Goal: Task Accomplishment & Management: Complete application form

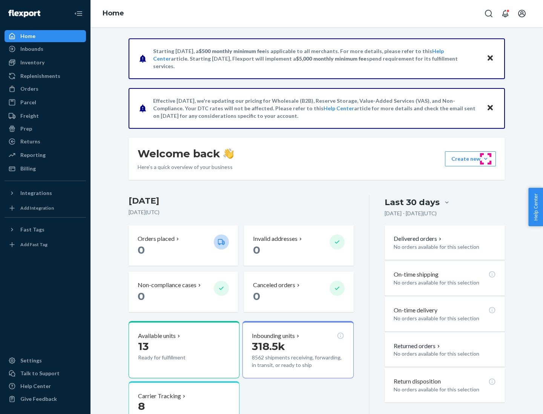
click at [485, 159] on button "Create new Create new inbound Create new order Create new product" at bounding box center [470, 158] width 51 height 15
click at [45, 49] on div "Inbounds" at bounding box center [45, 49] width 80 height 11
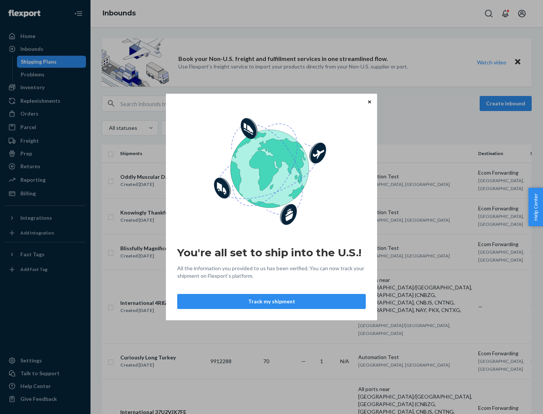
click at [45, 87] on div "You're all set to ship into the U.S.! All the information you provided to us ha…" at bounding box center [271, 207] width 543 height 414
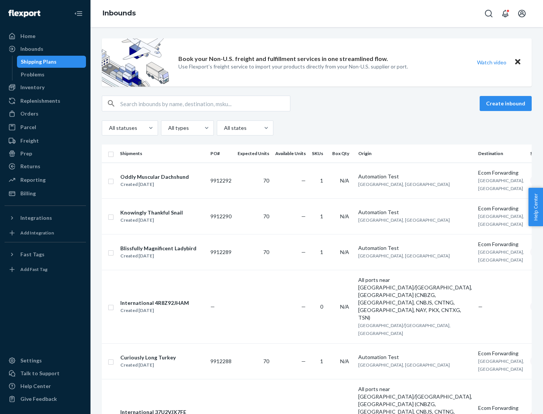
click at [316, 14] on div "Inbounds" at bounding box center [316, 13] width 452 height 27
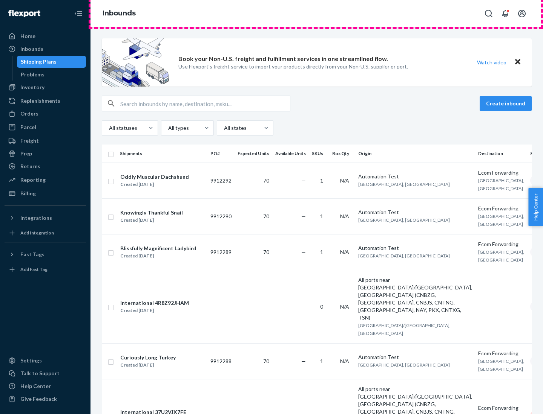
click at [316, 14] on div "Inbounds" at bounding box center [316, 13] width 452 height 27
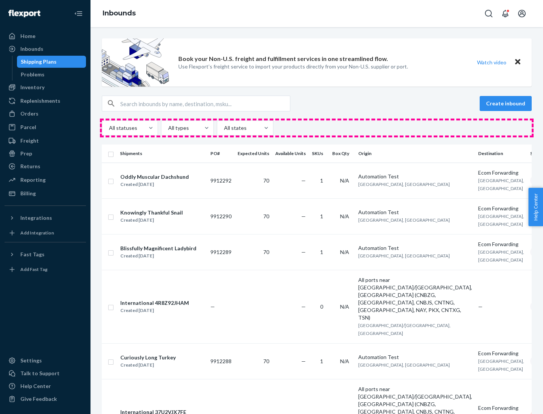
click at [316, 128] on div "All statuses All types All states" at bounding box center [317, 128] width 430 height 15
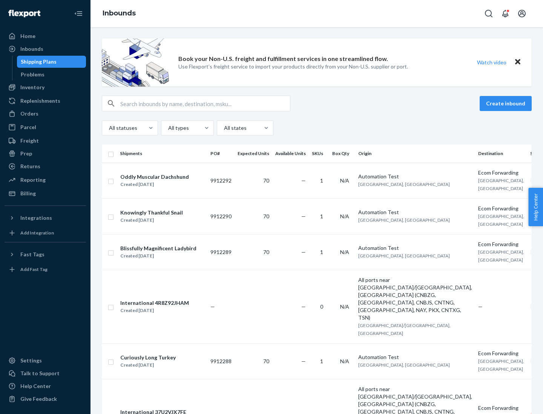
click at [37, 62] on div "Shipping Plans" at bounding box center [39, 62] width 36 height 8
click at [506, 104] on button "Create inbound" at bounding box center [505, 103] width 52 height 15
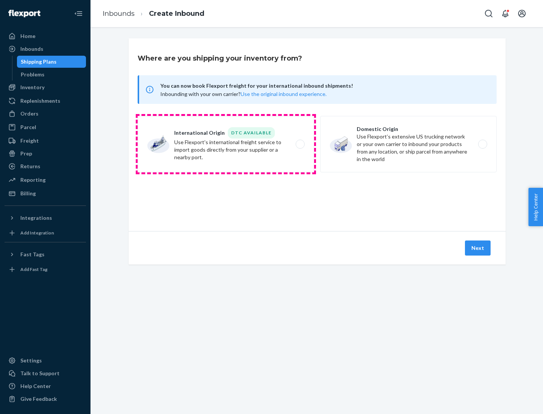
click at [226, 144] on label "International Origin DTC Available Use Flexport's international freight service…" at bounding box center [226, 144] width 176 height 57
click at [300, 144] on input "International Origin DTC Available Use Flexport's international freight service…" at bounding box center [302, 144] width 5 height 5
radio input "true"
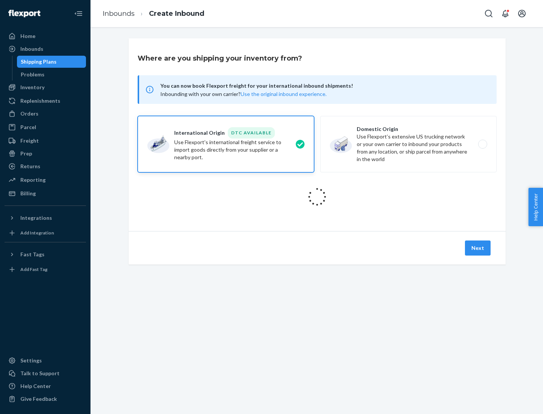
click at [317, 197] on icon at bounding box center [316, 197] width 21 height 21
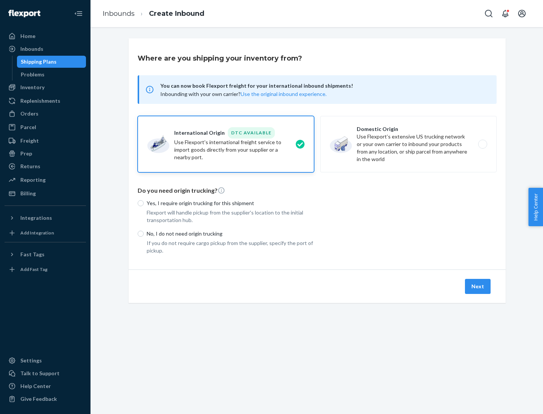
click at [230, 203] on p "Yes, I require origin trucking for this shipment" at bounding box center [230, 204] width 167 height 8
click at [144, 203] on input "Yes, I require origin trucking for this shipment" at bounding box center [141, 203] width 6 height 6
radio input "true"
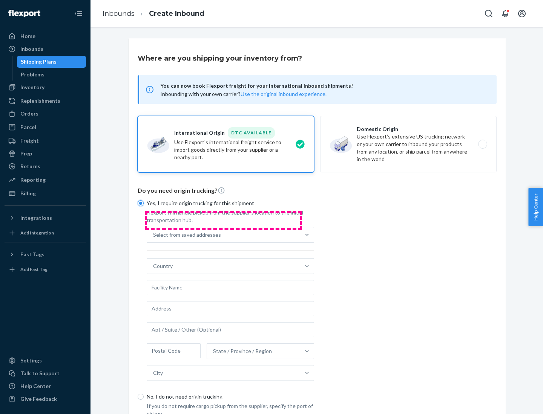
scroll to position [14, 0]
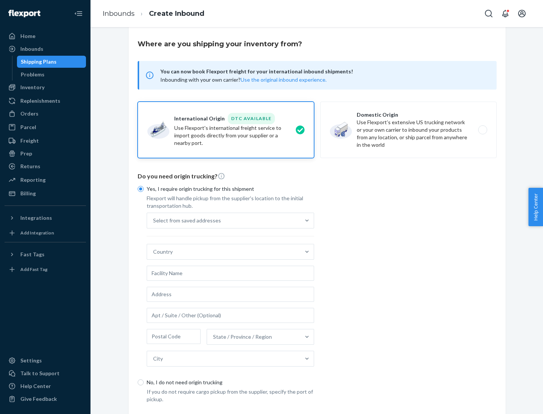
click at [223, 220] on div "Select from saved addresses" at bounding box center [223, 220] width 153 height 15
click at [154, 220] on input "Select from saved addresses" at bounding box center [153, 221] width 1 height 8
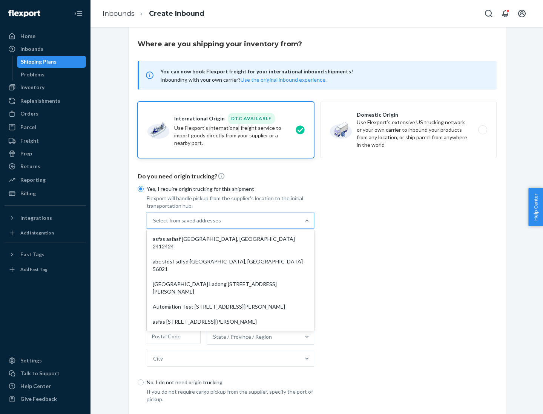
scroll to position [33, 0]
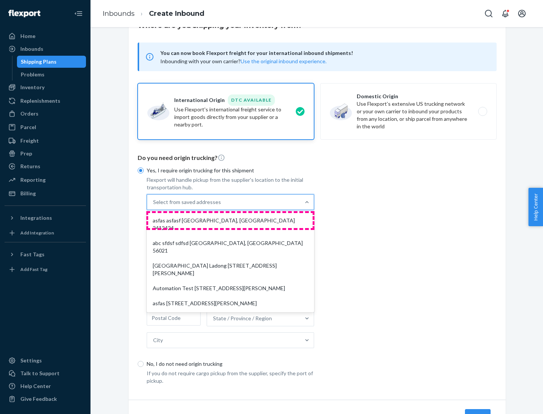
click at [230, 220] on div "asfas asfasf [GEOGRAPHIC_DATA], [GEOGRAPHIC_DATA] 2412424" at bounding box center [230, 224] width 164 height 23
click at [154, 206] on input "option asfas asfasf [GEOGRAPHIC_DATA], [GEOGRAPHIC_DATA] 2412424 focused, 1 of …" at bounding box center [153, 203] width 1 height 8
type input "asfas"
type input "asfasf"
type input "2412424"
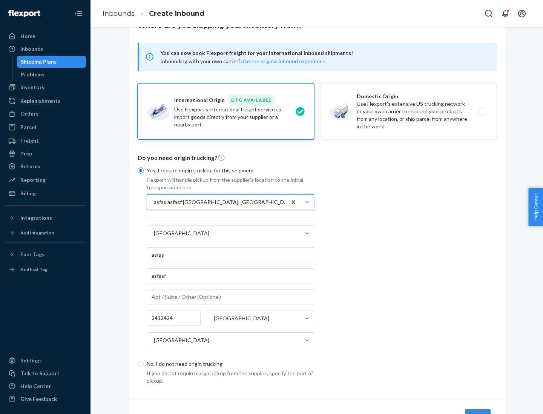
scroll to position [70, 0]
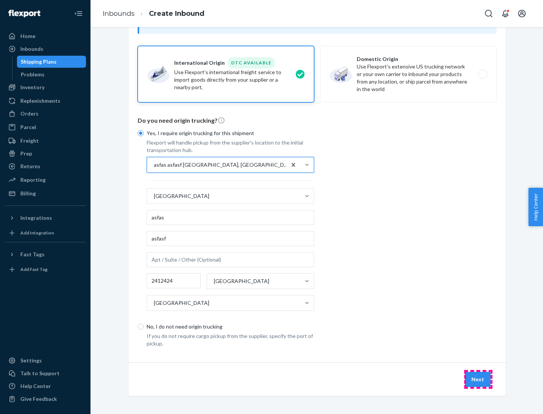
click at [478, 379] on button "Next" at bounding box center [478, 379] width 26 height 15
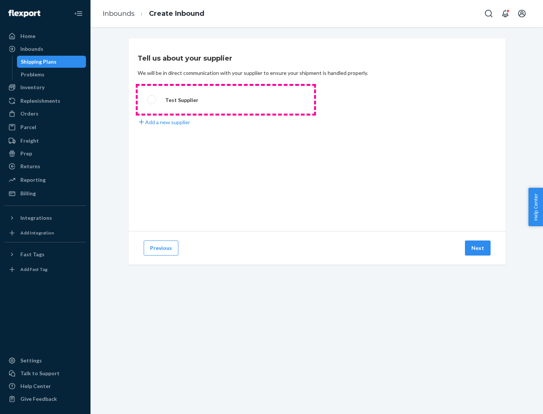
click at [226, 100] on label "Test Supplier" at bounding box center [226, 100] width 176 height 28
click at [152, 100] on input "Test Supplier" at bounding box center [149, 100] width 5 height 5
radio input "true"
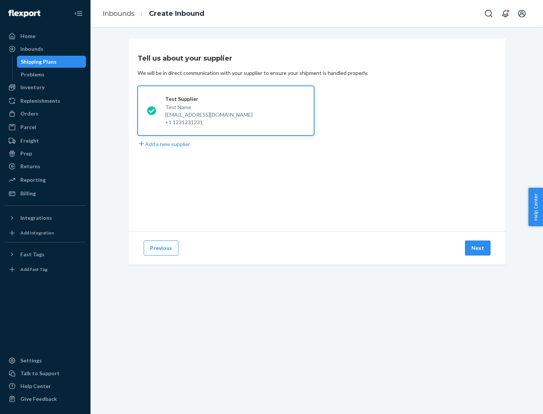
click at [478, 248] on button "Next" at bounding box center [478, 248] width 26 height 15
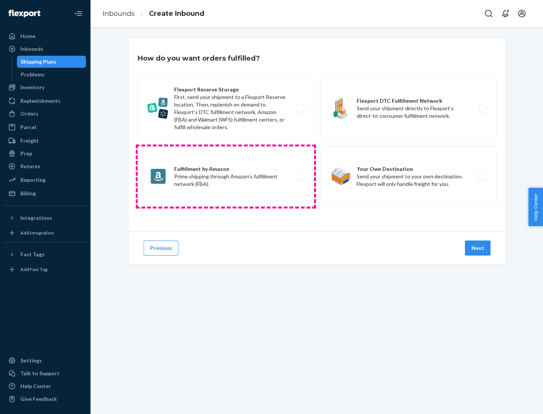
click at [226, 177] on label "Fulfillment by Amazon Prime shipping through Amazon’s fulfillment network (FBA)." at bounding box center [226, 177] width 176 height 60
click at [300, 177] on input "Fulfillment by Amazon Prime shipping through Amazon’s fulfillment network (FBA)." at bounding box center [302, 176] width 5 height 5
radio input "true"
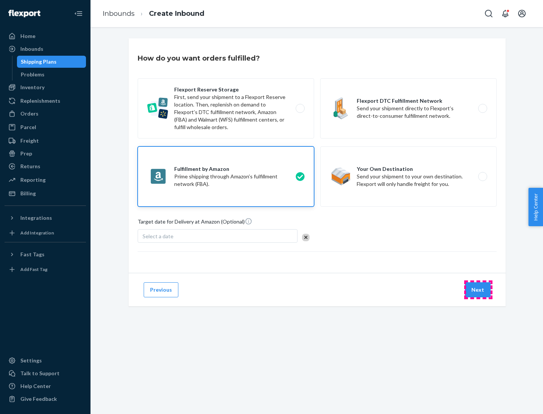
click at [478, 290] on button "Next" at bounding box center [478, 290] width 26 height 15
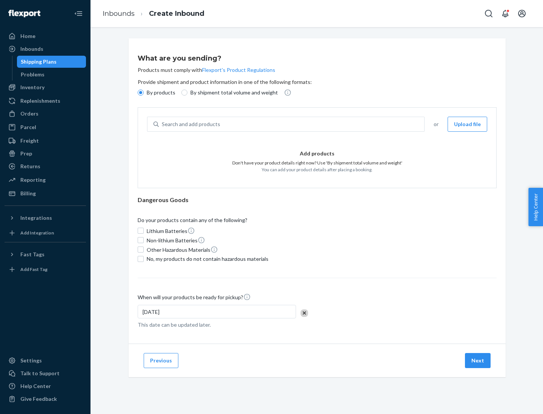
click at [232, 93] on p "By shipment total volume and weight" at bounding box center [233, 93] width 87 height 8
click at [187, 93] on input "By shipment total volume and weight" at bounding box center [184, 93] width 6 height 6
radio input "true"
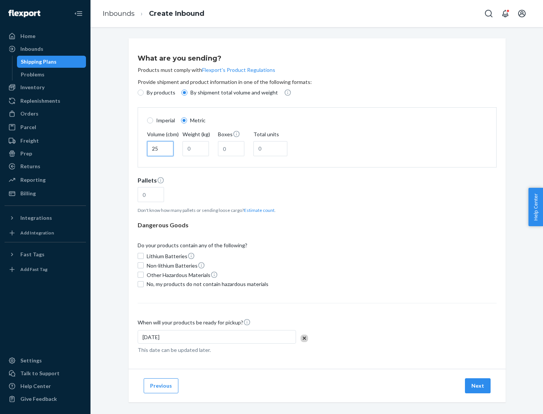
type input "25"
type input "100"
type input "50"
type input "500"
click at [257, 210] on button "Estimate count" at bounding box center [259, 210] width 31 height 6
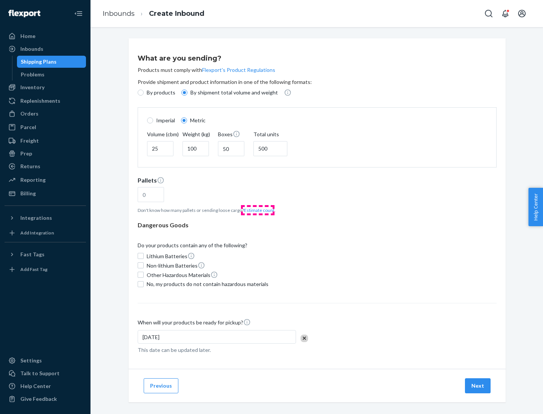
type input "16"
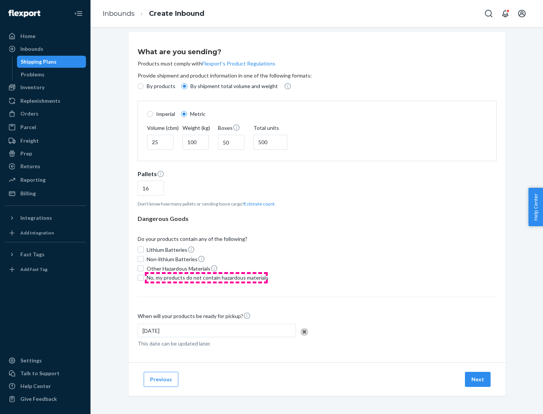
click at [206, 278] on span "No, my products do not contain hazardous materials" at bounding box center [208, 278] width 122 height 8
click at [144, 278] on input "No, my products do not contain hazardous materials" at bounding box center [141, 278] width 6 height 6
checkbox input "true"
click at [478, 379] on button "Next" at bounding box center [478, 379] width 26 height 15
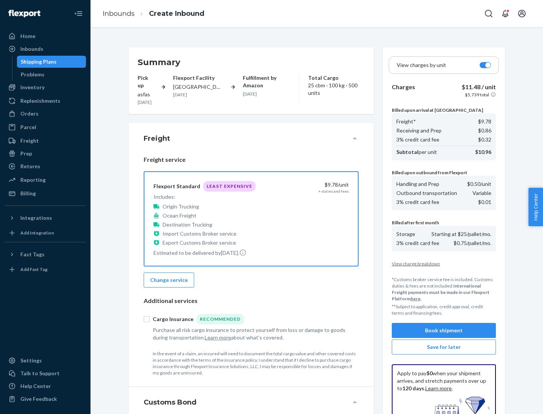
scroll to position [110, 0]
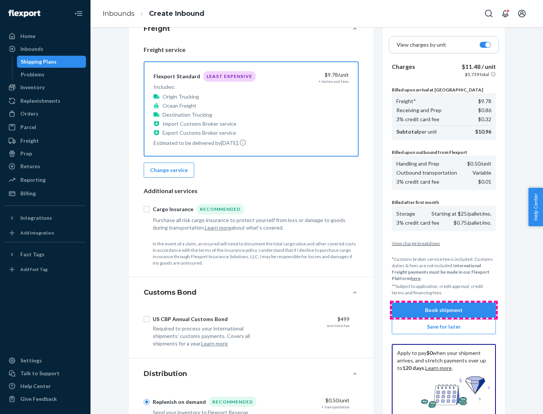
click at [443, 310] on button "Book shipment" at bounding box center [443, 310] width 104 height 15
